Goal: Task Accomplishment & Management: Manage account settings

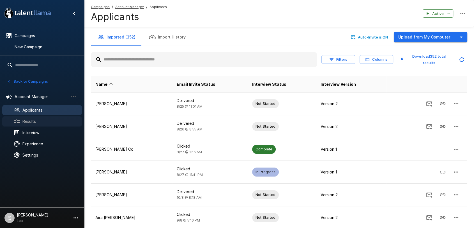
click at [21, 124] on div at bounding box center [21, 121] width 16 height 7
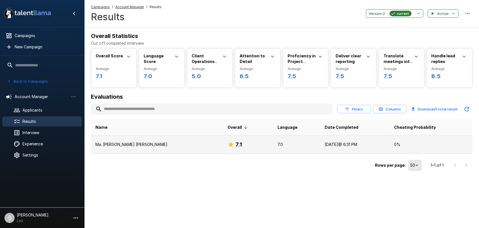
click at [152, 146] on p "Ma. [PERSON_NAME] [PERSON_NAME]" at bounding box center [156, 144] width 123 height 6
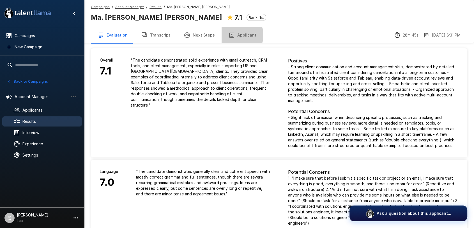
click at [231, 35] on button "Applicant" at bounding box center [243, 35] width 42 height 16
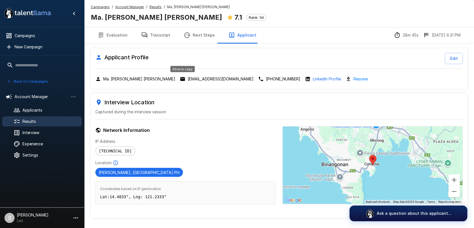
click at [188, 78] on p "[EMAIL_ADDRESS][DOMAIN_NAME]" at bounding box center [221, 79] width 66 height 6
click at [31, 117] on div "Results" at bounding box center [42, 121] width 80 height 10
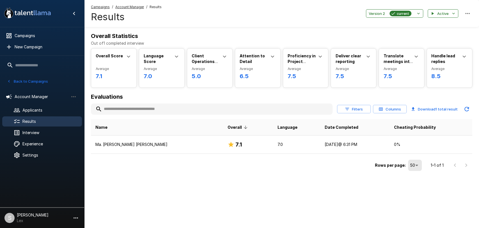
click at [35, 83] on button "Back to Campaigns" at bounding box center [28, 81] width 44 height 9
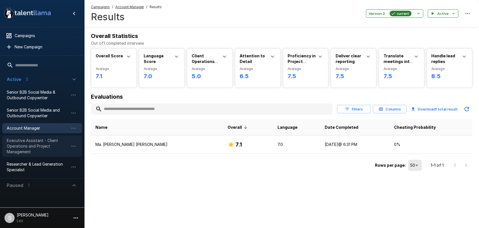
click at [28, 141] on span "Executive Assistant - Client Operations and Project Management" at bounding box center [38, 145] width 62 height 17
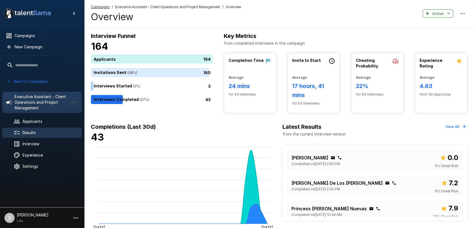
click at [33, 131] on span "Results" at bounding box center [49, 133] width 55 height 6
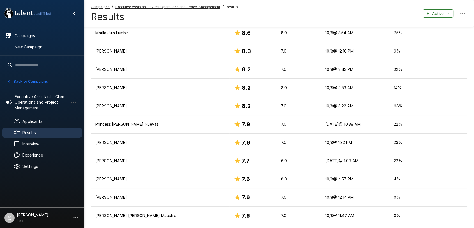
scroll to position [115, 0]
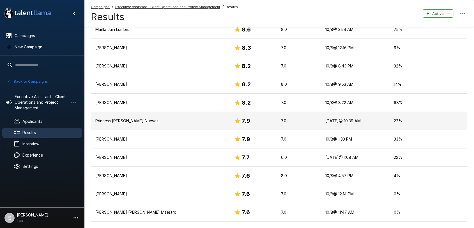
click at [242, 124] on h6 "7.9" at bounding box center [246, 120] width 8 height 9
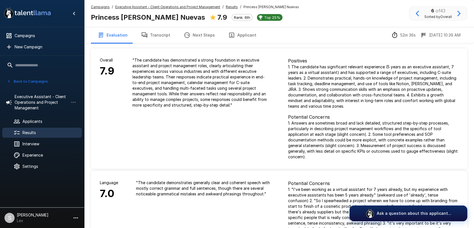
click at [243, 36] on button "Applicant" at bounding box center [243, 35] width 42 height 16
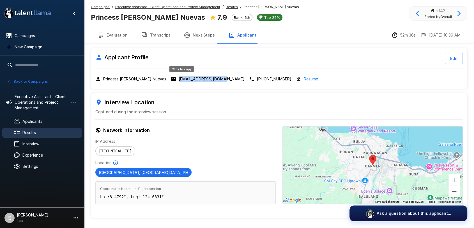
drag, startPoint x: 208, startPoint y: 78, endPoint x: 162, endPoint y: 78, distance: 46.0
click at [162, 78] on div "Princess [PERSON_NAME] Nuevas [EMAIL_ADDRESS][DOMAIN_NAME] [PHONE_NUMBER] Resume" at bounding box center [279, 78] width 368 height 6
copy p "[EMAIL_ADDRESS][DOMAIN_NAME]"
click at [21, 132] on div at bounding box center [21, 132] width 16 height 7
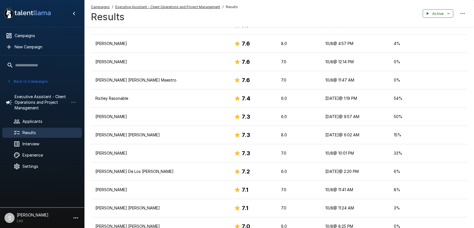
scroll to position [247, 0]
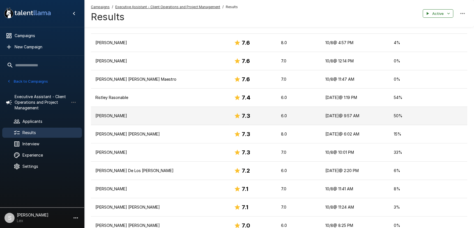
click at [198, 121] on td "[PERSON_NAME]" at bounding box center [160, 116] width 139 height 18
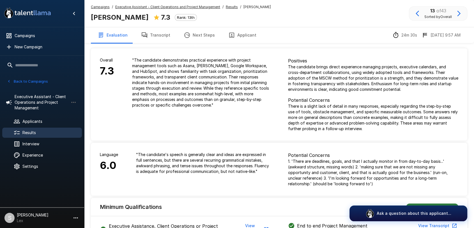
click at [235, 35] on button "Applicant" at bounding box center [243, 35] width 42 height 16
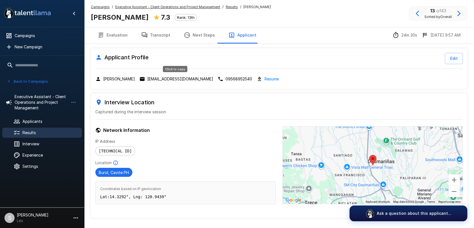
click at [179, 79] on p "[EMAIL_ADDRESS][DOMAIN_NAME]" at bounding box center [180, 79] width 66 height 6
click at [34, 130] on span "Results" at bounding box center [49, 133] width 55 height 6
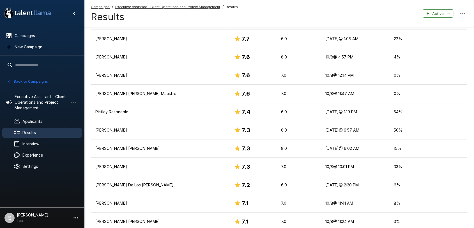
scroll to position [229, 0]
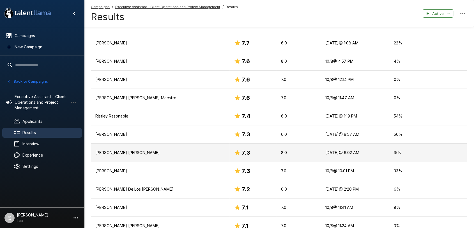
click at [128, 155] on td "[PERSON_NAME] [PERSON_NAME]" at bounding box center [160, 152] width 139 height 18
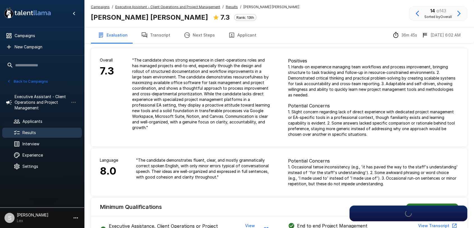
click at [242, 36] on button "Applicant" at bounding box center [243, 35] width 42 height 16
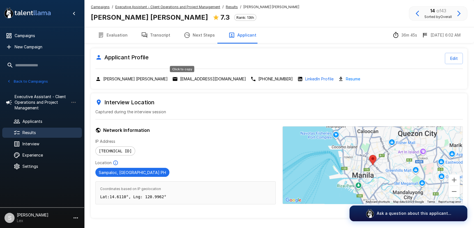
click at [180, 77] on p "[EMAIL_ADDRESS][DOMAIN_NAME]" at bounding box center [213, 79] width 66 height 6
click at [24, 128] on div "Results" at bounding box center [42, 132] width 80 height 10
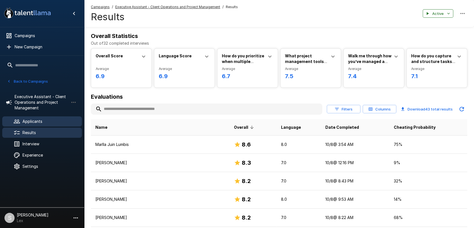
click at [43, 120] on span "Applicants" at bounding box center [49, 121] width 55 height 6
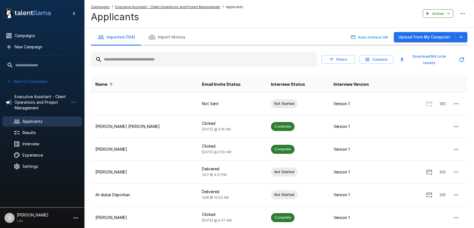
click at [144, 61] on input "text" at bounding box center [204, 59] width 226 height 10
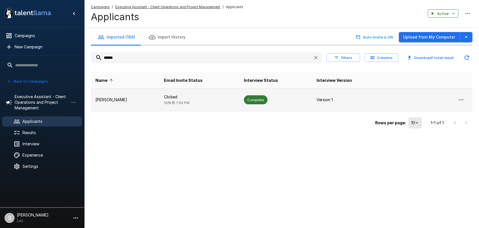
type input "******"
click at [117, 104] on td "[PERSON_NAME]" at bounding box center [125, 99] width 68 height 23
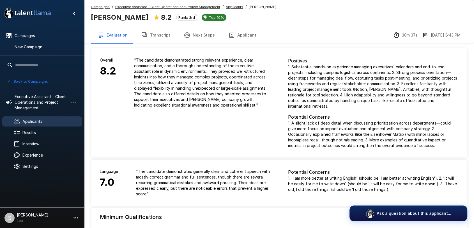
click at [232, 34] on button "Applicant" at bounding box center [243, 35] width 42 height 16
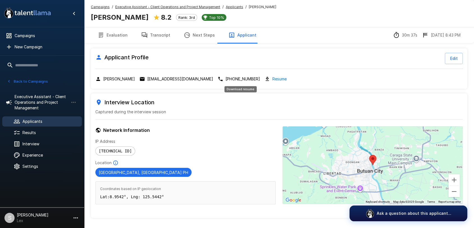
click at [272, 78] on link "Resume" at bounding box center [279, 78] width 14 height 6
